Goal: Find contact information: Find contact information

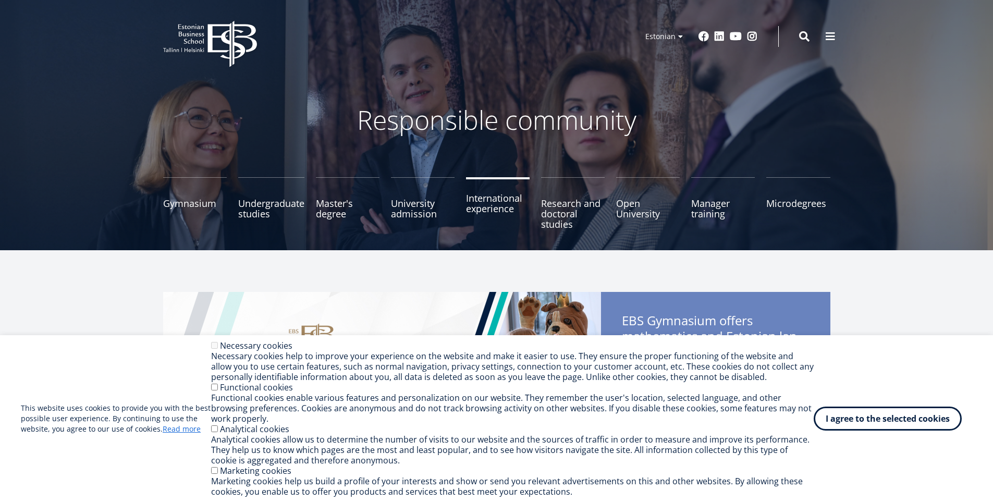
click at [503, 205] on font "International experience" at bounding box center [494, 203] width 56 height 23
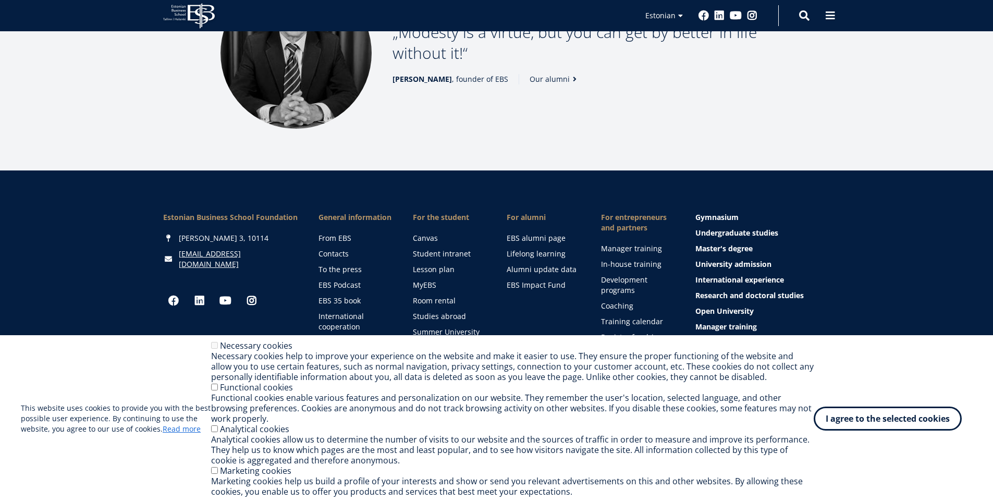
scroll to position [1421, 0]
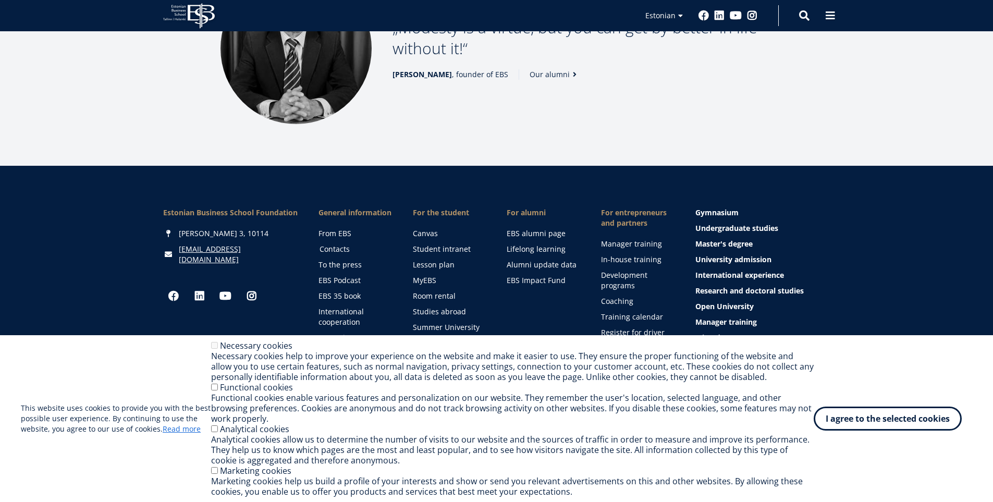
click at [348, 249] on font "Contacts" at bounding box center [334, 249] width 30 height 10
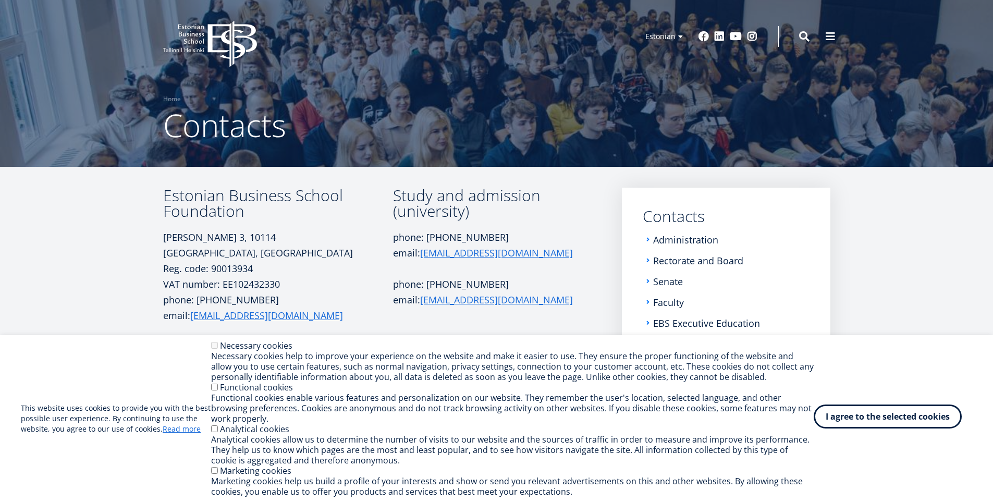
click at [898, 417] on font "I agree to the selected cookies" at bounding box center [888, 416] width 124 height 11
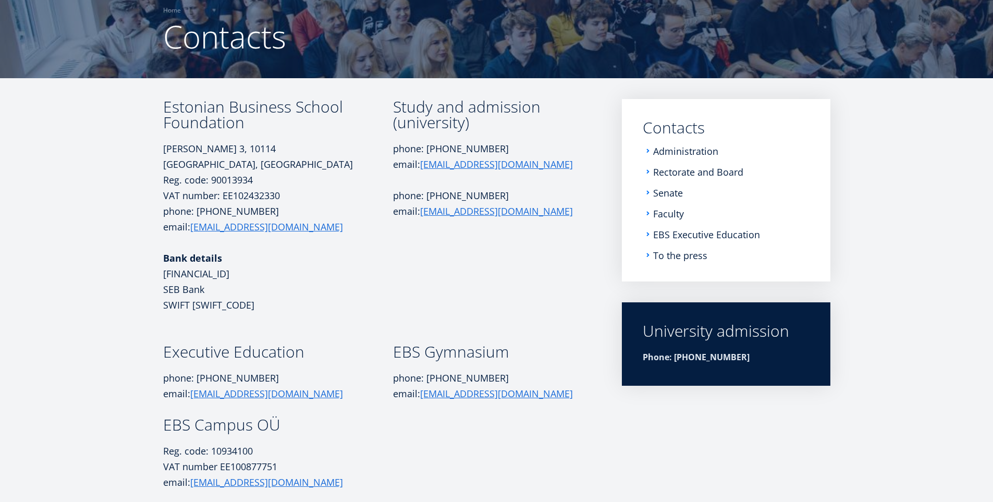
scroll to position [85, 0]
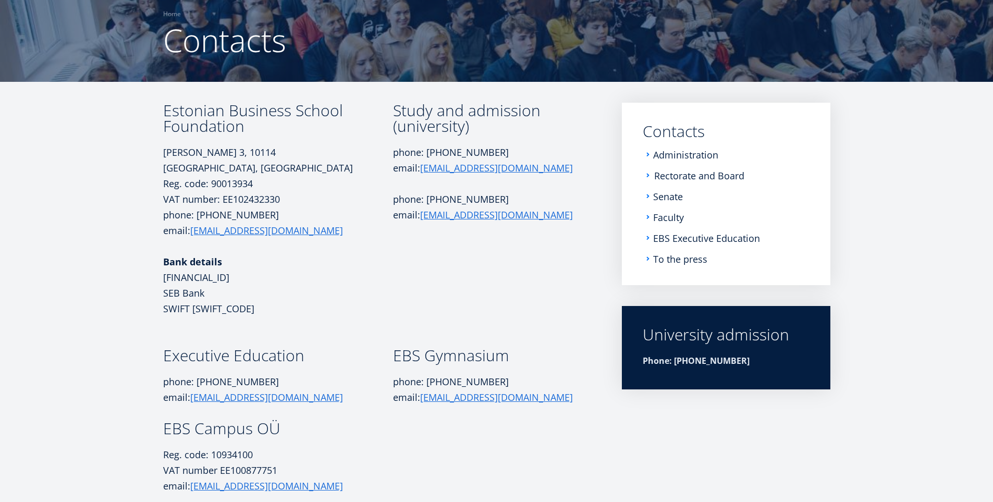
click at [686, 173] on font "Rectorate and Board" at bounding box center [699, 175] width 90 height 13
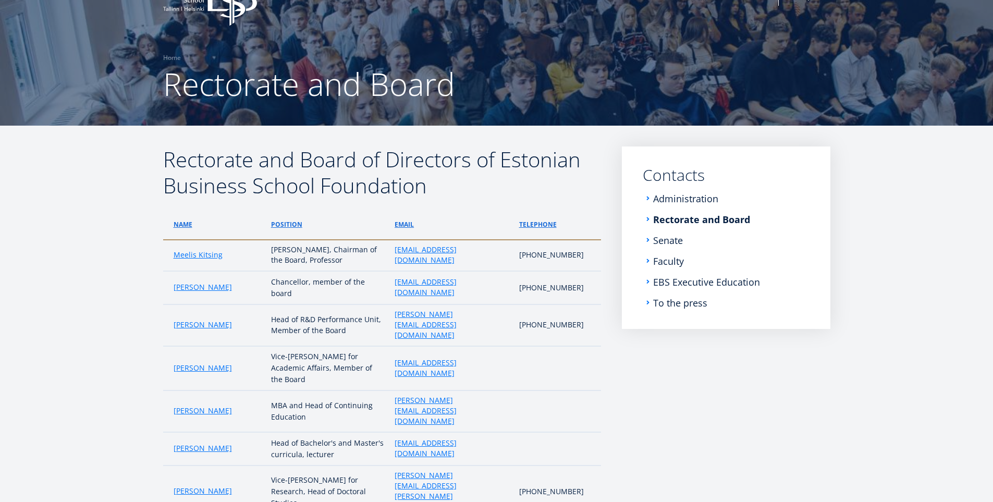
scroll to position [104, 0]
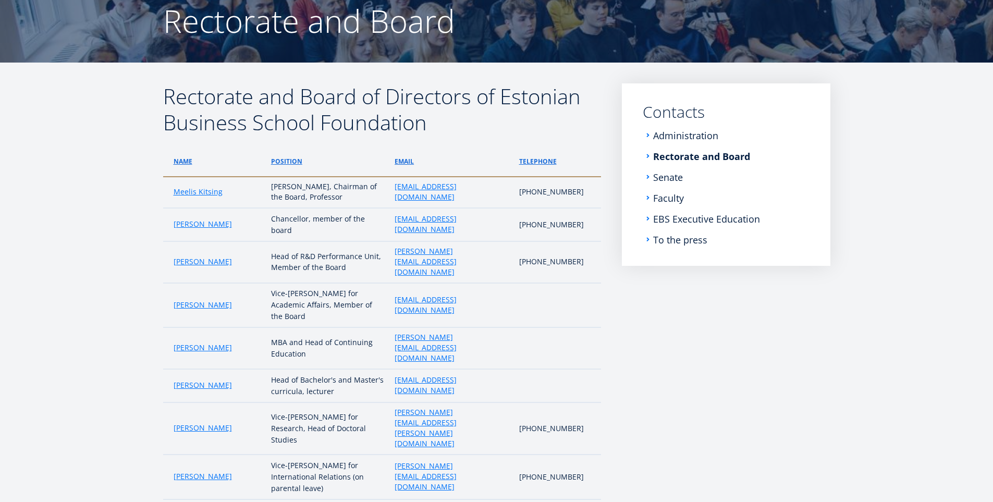
drag, startPoint x: 239, startPoint y: 410, endPoint x: 168, endPoint y: 408, distance: 70.9
click at [168, 454] on td "Regina Erlenheim" at bounding box center [214, 476] width 103 height 45
click at [181, 471] on font "Regina Erlenheim" at bounding box center [203, 476] width 58 height 10
